Goal: Check status: Check status

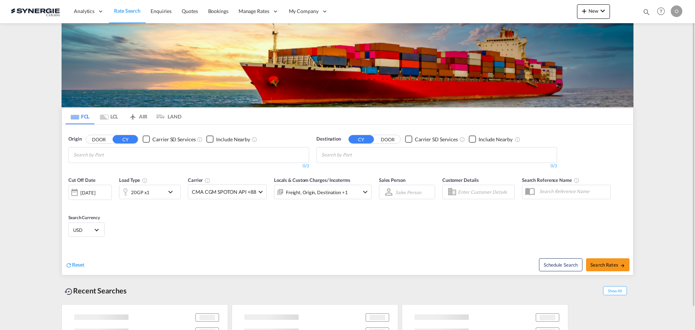
click at [647, 13] on md-icon "icon-magnify" at bounding box center [647, 12] width 8 height 8
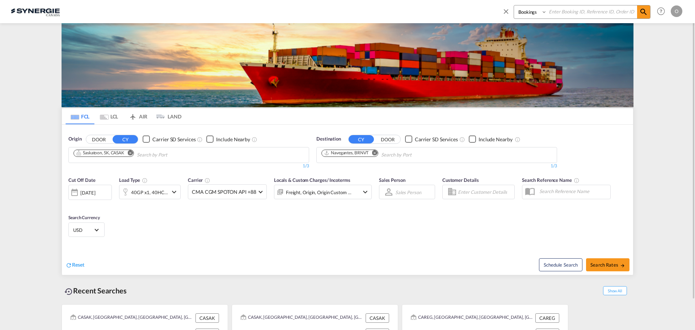
paste input "SYC000014211"
type input "SYC000014211"
click at [545, 13] on select "Bookings Quotes Enquiries" at bounding box center [531, 11] width 34 height 13
select select "Quotes"
click at [514, 5] on select "Bookings Quotes Enquiries" at bounding box center [531, 11] width 34 height 13
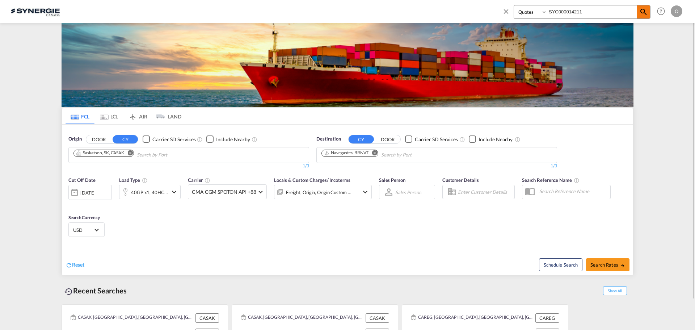
click at [642, 13] on md-icon "icon-magnify" at bounding box center [644, 12] width 9 height 9
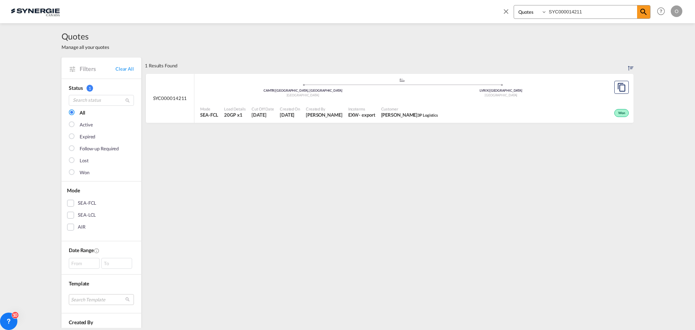
click at [421, 105] on div "Customer Juris Kovakevskis 3P Logistics" at bounding box center [410, 112] width 63 height 18
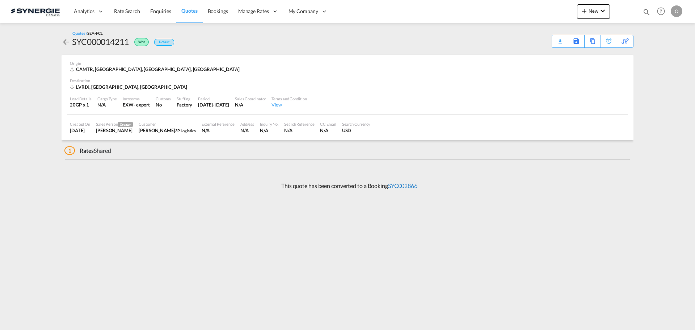
click at [406, 184] on link "SYC002866" at bounding box center [402, 185] width 29 height 7
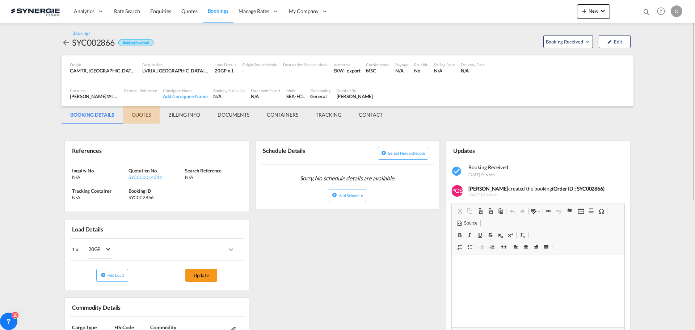
click at [147, 114] on md-tab-item "QUOTES" at bounding box center [141, 114] width 37 height 17
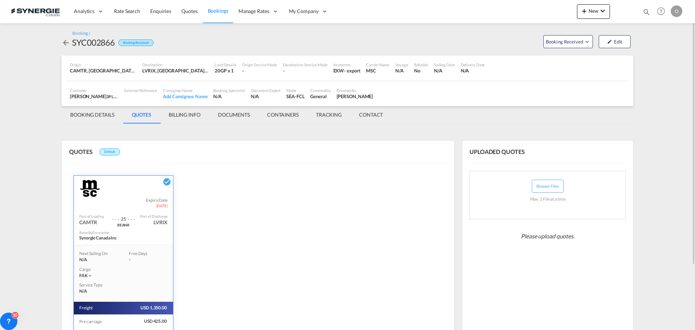
scroll to position [81, 0]
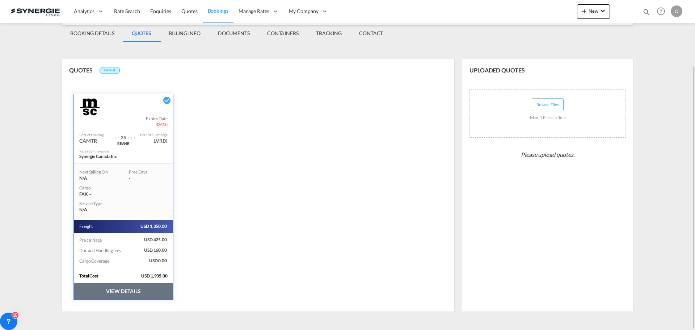
click at [117, 290] on button "VIEW DETAILS" at bounding box center [123, 291] width 99 height 17
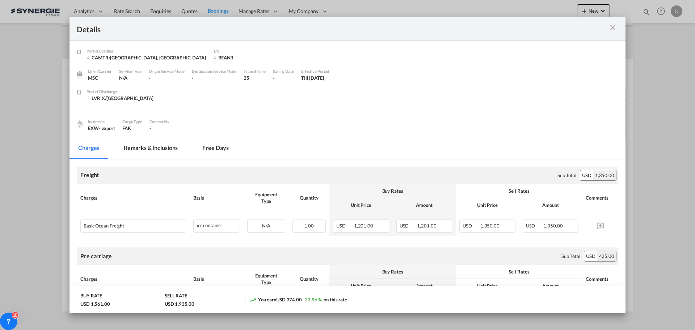
click at [148, 146] on md-tab-item "Remarks & Inclusions" at bounding box center [150, 149] width 71 height 20
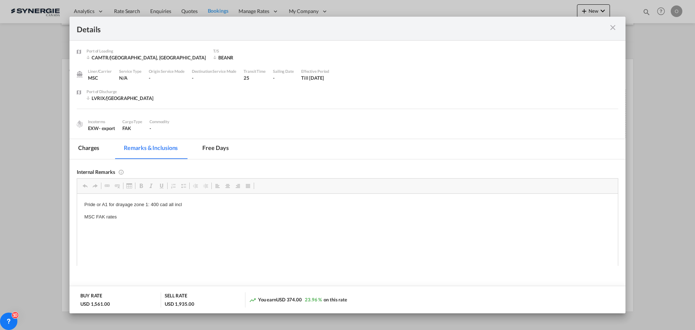
scroll to position [0, 0]
click at [613, 27] on md-icon "icon-close m-3 fg-AAA8AD cursor" at bounding box center [613, 27] width 9 height 9
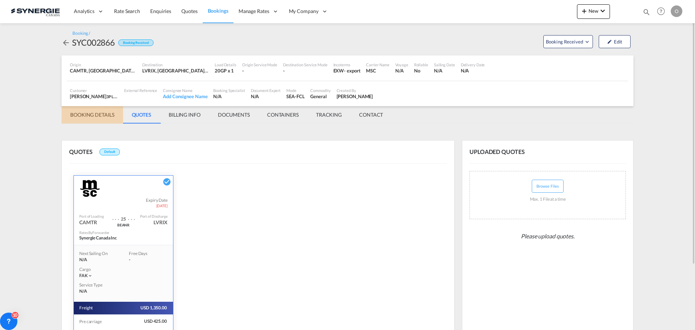
click at [95, 115] on md-tab-item "BOOKING DETAILS" at bounding box center [93, 114] width 62 height 17
